Goal: Information Seeking & Learning: Learn about a topic

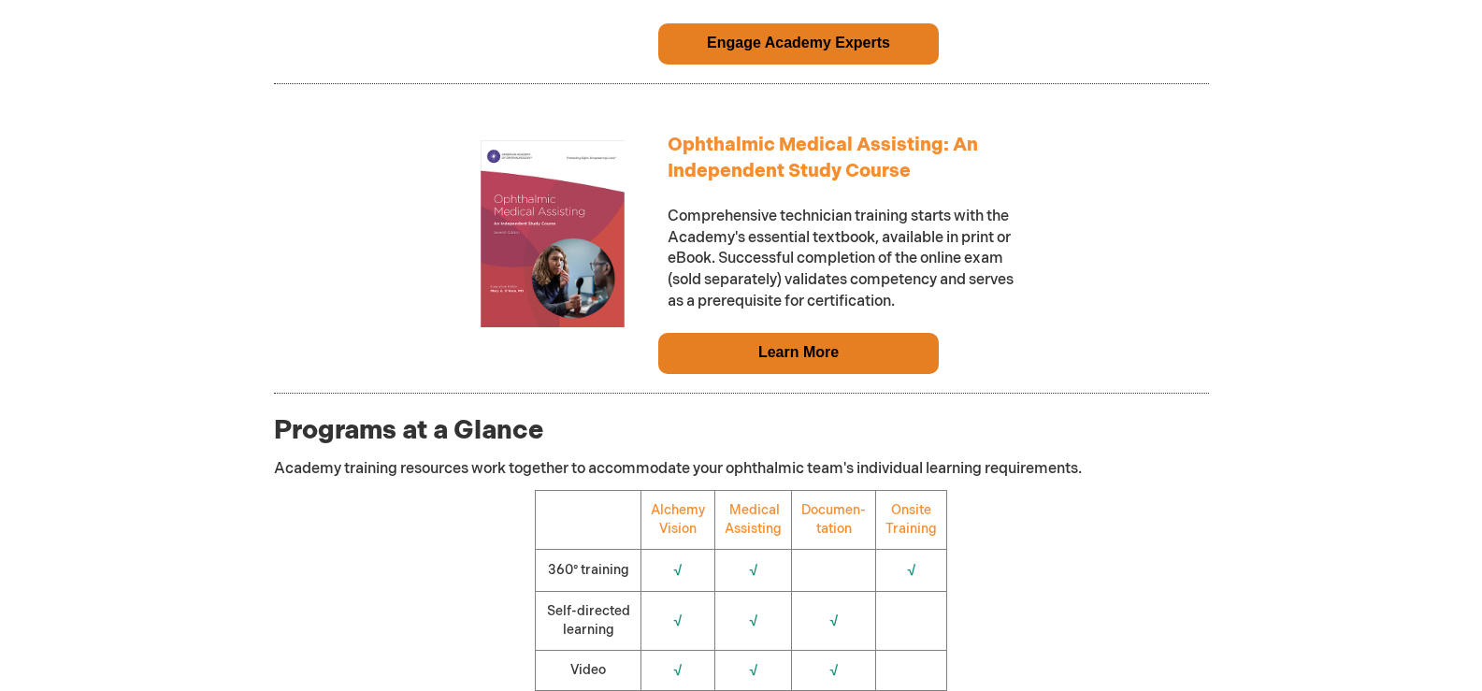
scroll to position [1776, 0]
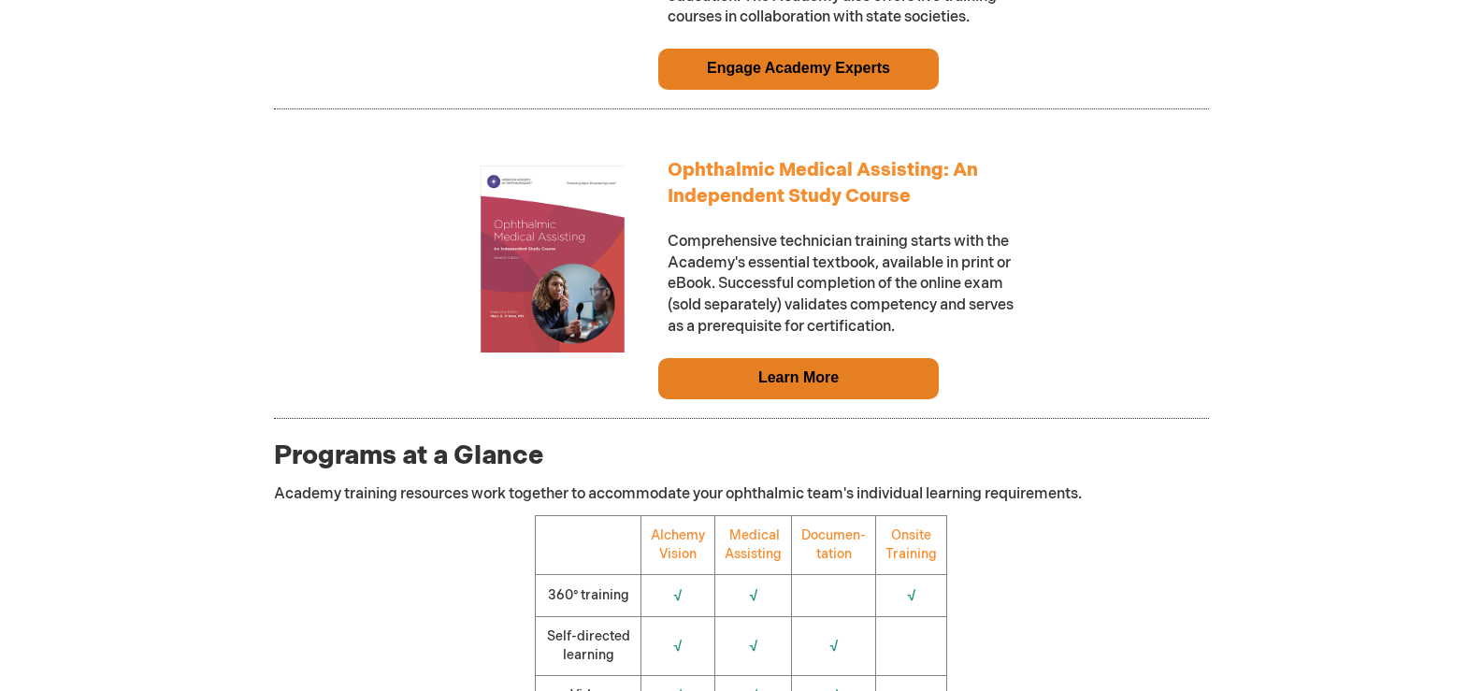
click at [567, 274] on img at bounding box center [552, 258] width 187 height 187
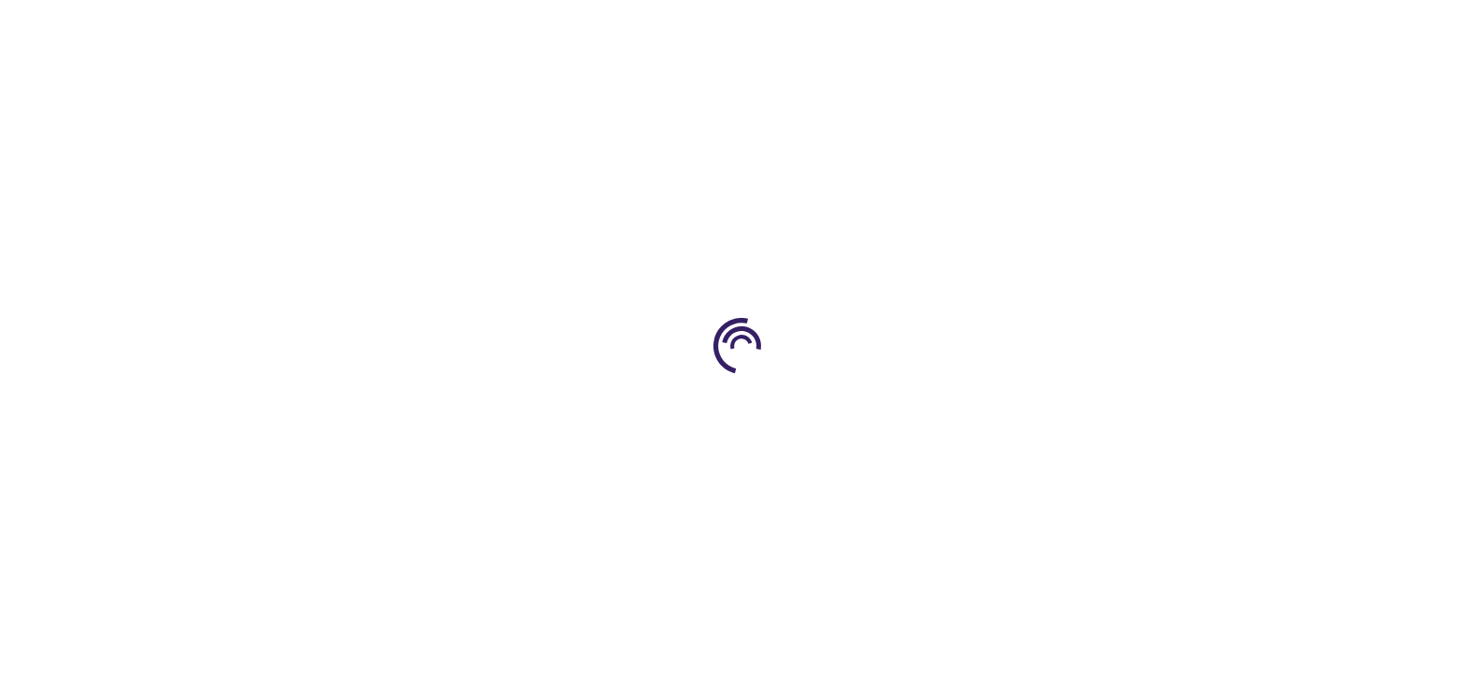
type input "0"
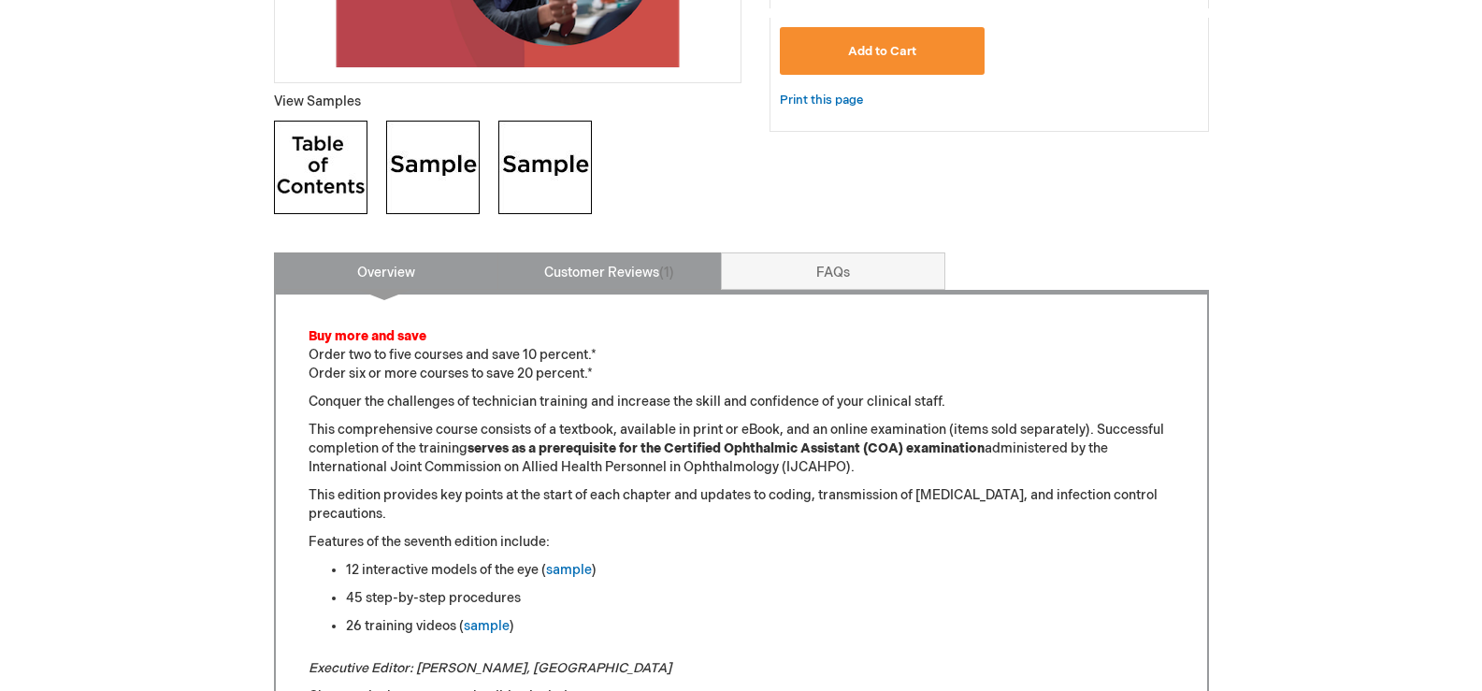
scroll to position [654, 0]
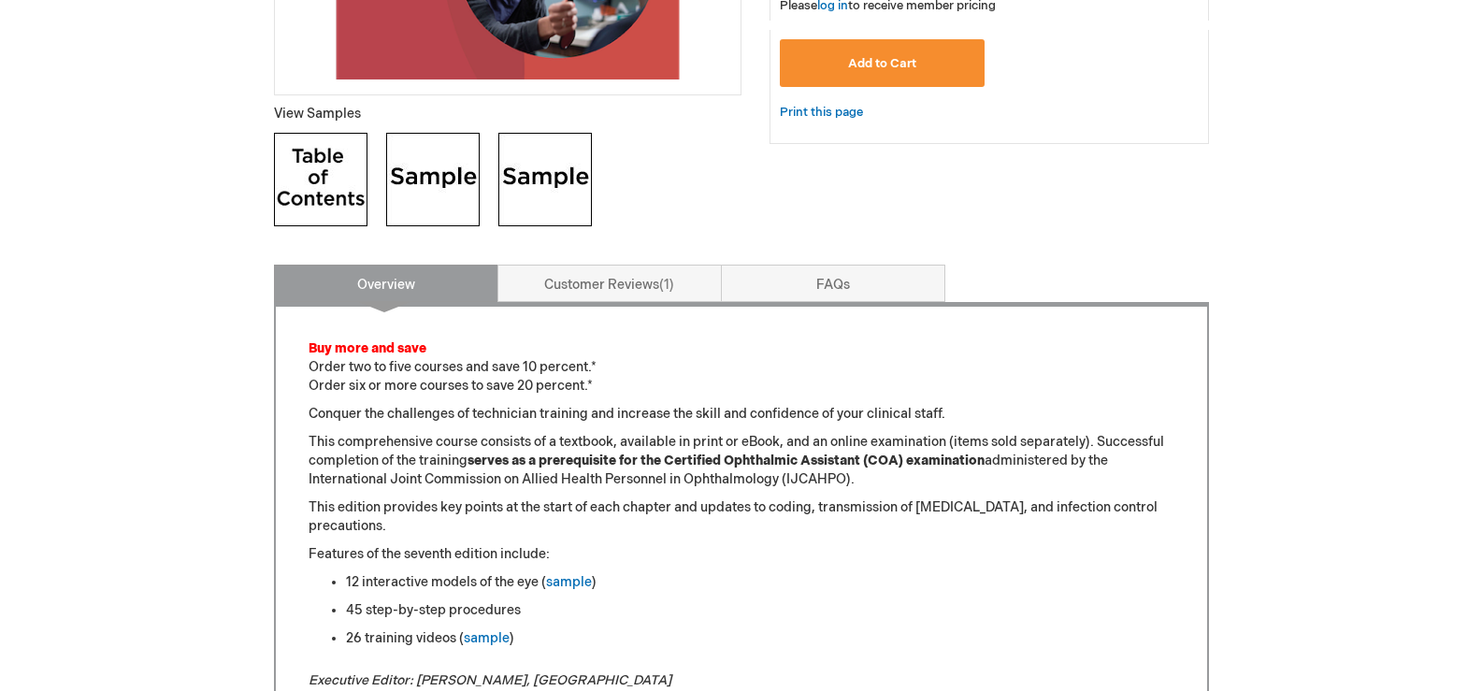
click at [426, 197] on img at bounding box center [432, 179] width 93 height 93
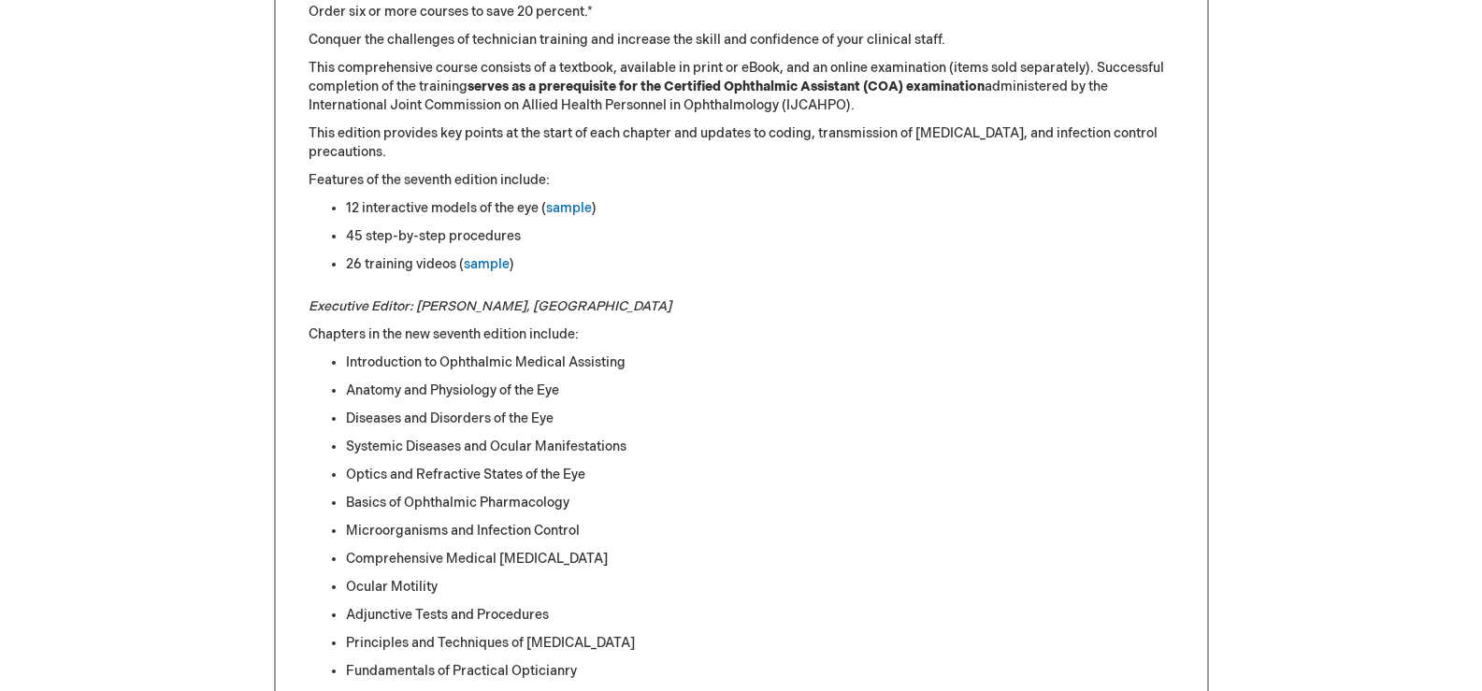
scroll to position [561, 0]
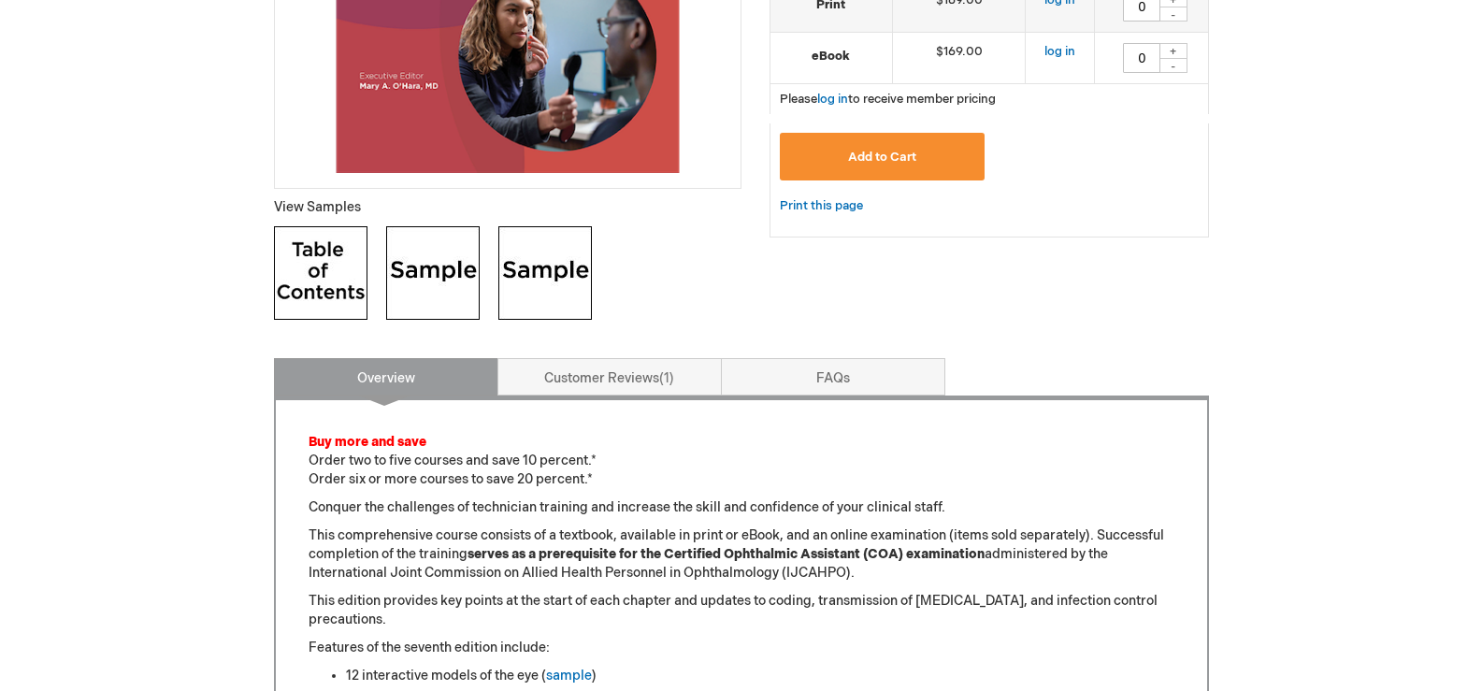
click at [556, 248] on img at bounding box center [544, 272] width 93 height 93
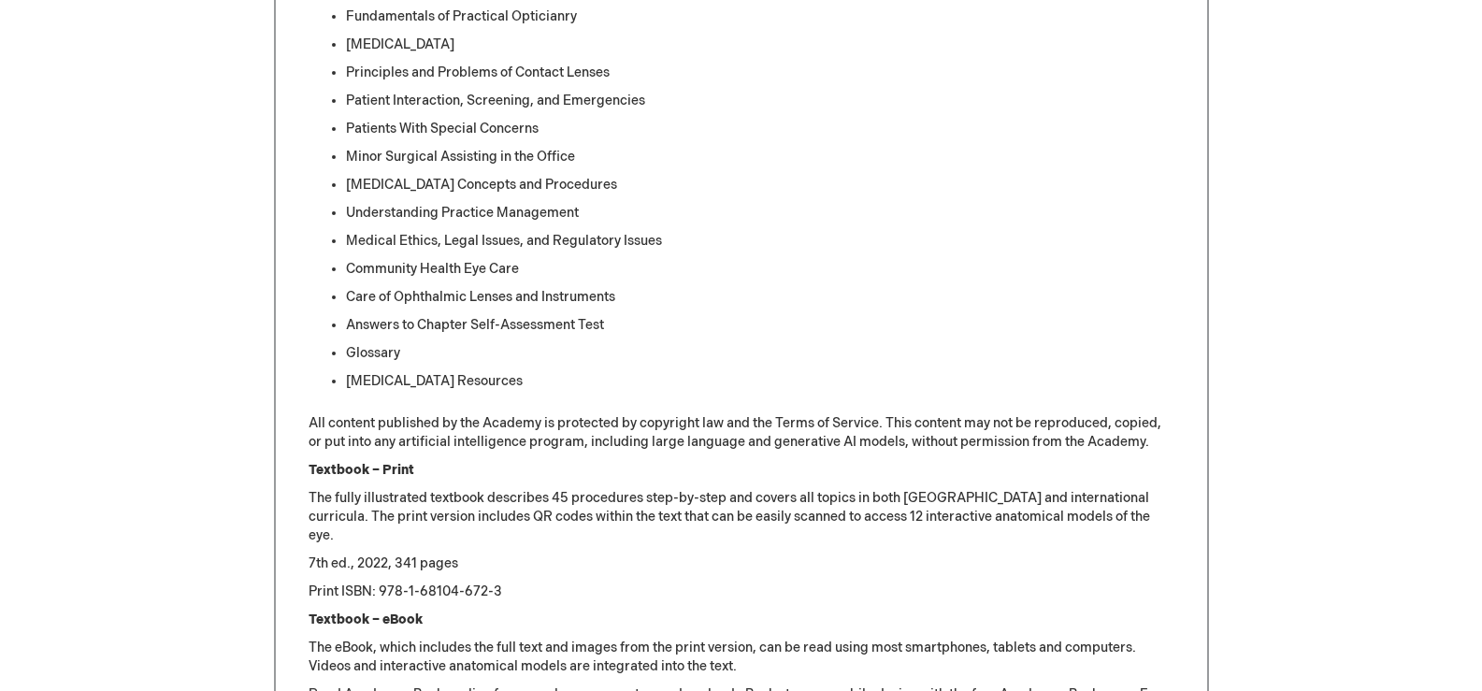
scroll to position [1869, 0]
